Goal: Information Seeking & Learning: Learn about a topic

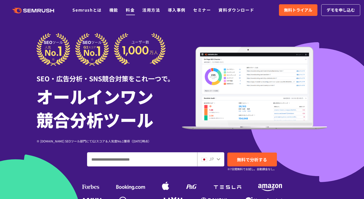
click at [132, 10] on link "料金" at bounding box center [130, 10] width 9 height 6
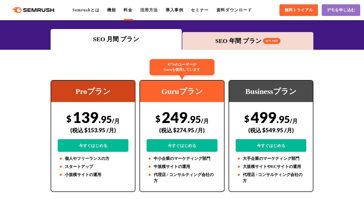
scroll to position [55, 0]
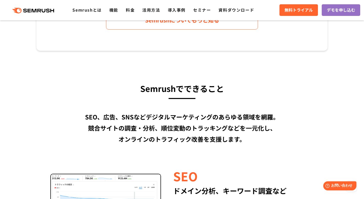
scroll to position [258, 0]
